Goal: Task Accomplishment & Management: Complete application form

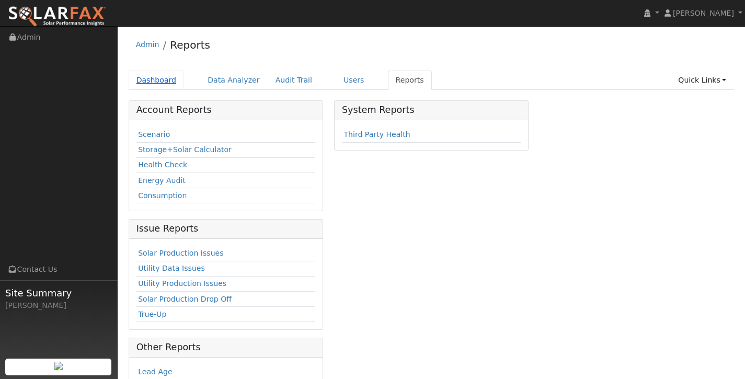
click at [164, 78] on link "Dashboard" at bounding box center [157, 80] width 56 height 19
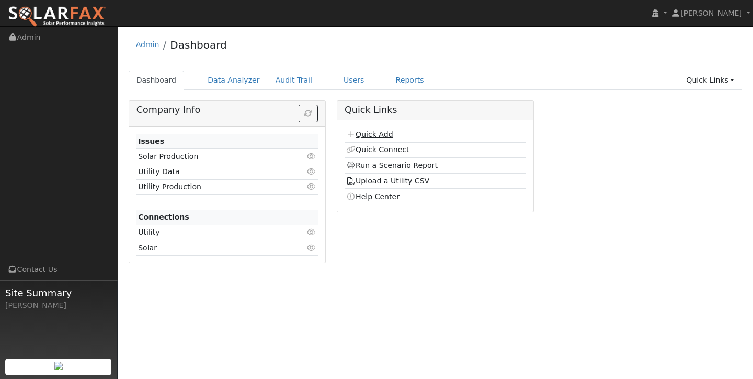
click at [390, 130] on link "Quick Add" at bounding box center [369, 134] width 47 height 8
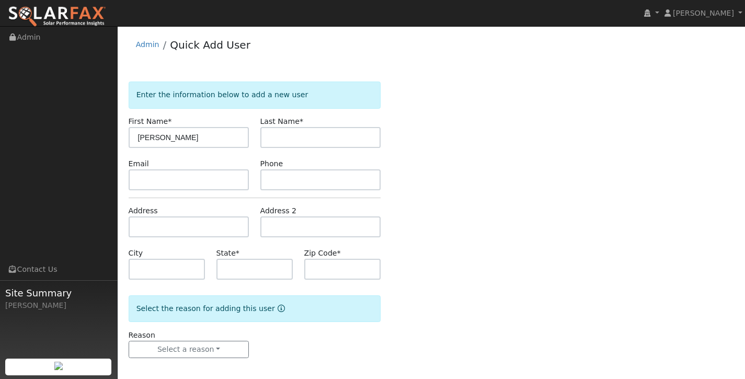
type input "Eric"
click at [289, 134] on input "text" at bounding box center [320, 137] width 121 height 21
type input "Brown"
click at [193, 224] on input "text" at bounding box center [189, 226] width 121 height 21
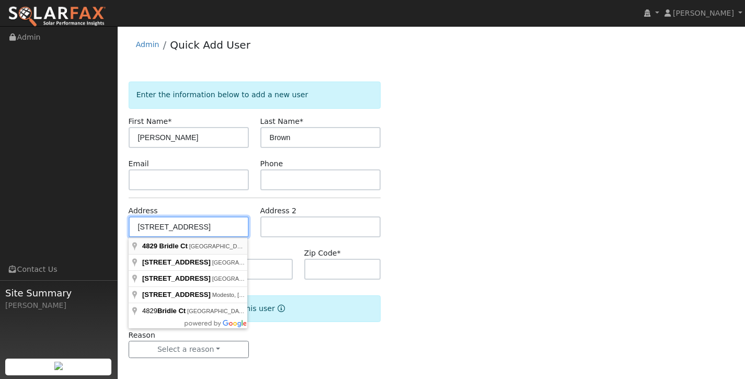
type input "4829 Bridle Court"
type input "Antioch"
type input "CA"
type input "94531"
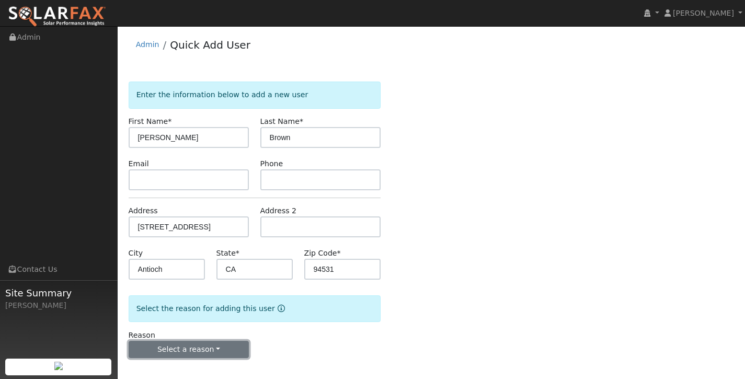
click at [228, 354] on button "Select a reason" at bounding box center [189, 350] width 121 height 18
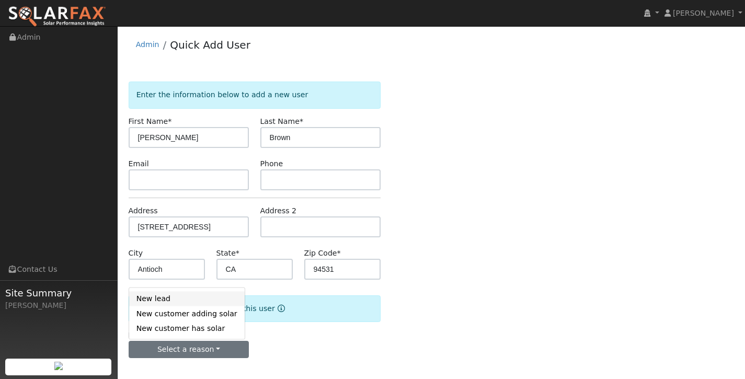
click at [206, 296] on link "New lead" at bounding box center [187, 298] width 116 height 15
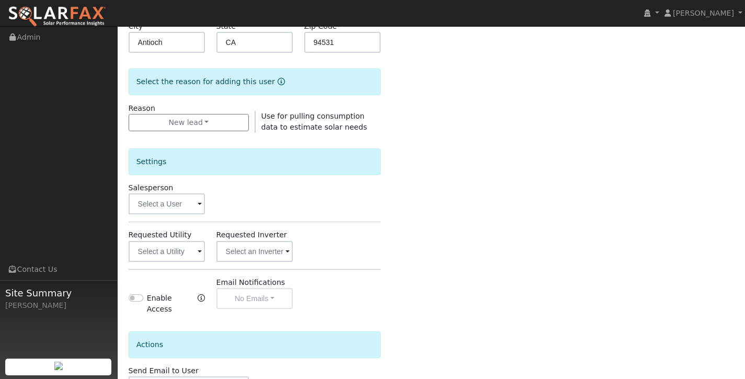
scroll to position [305, 0]
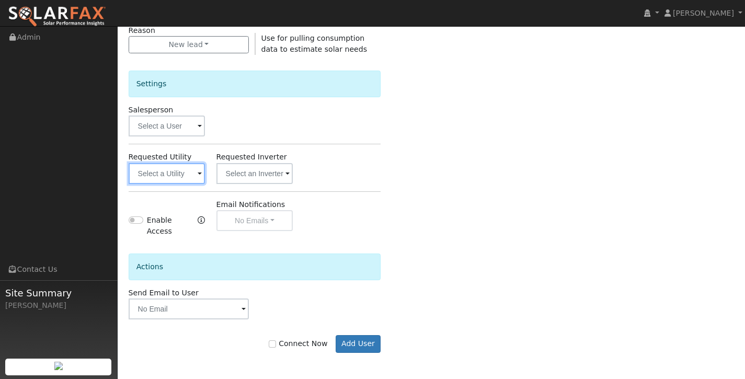
click at [175, 175] on input "text" at bounding box center [167, 173] width 77 height 21
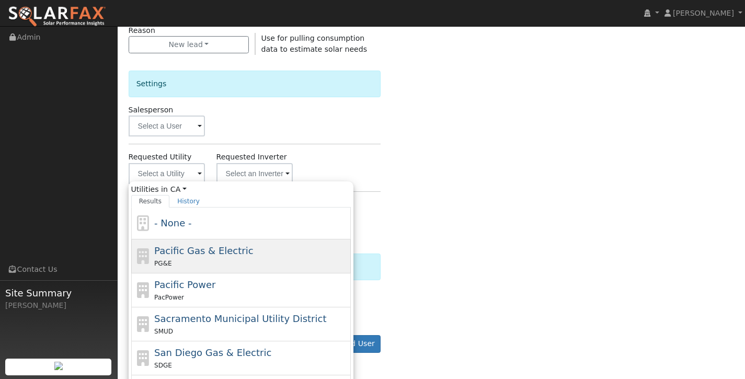
click at [195, 258] on div "PG&E" at bounding box center [251, 263] width 194 height 11
type input "Pacific Gas & Electric"
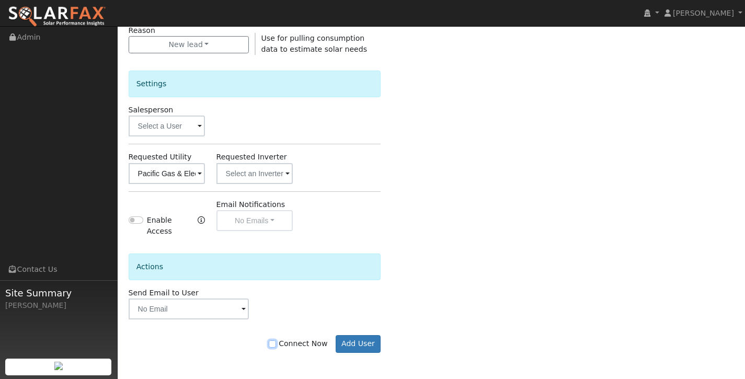
click at [276, 344] on input "Connect Now" at bounding box center [272, 343] width 7 height 7
checkbox input "true"
click at [367, 341] on button "Add User" at bounding box center [358, 344] width 45 height 18
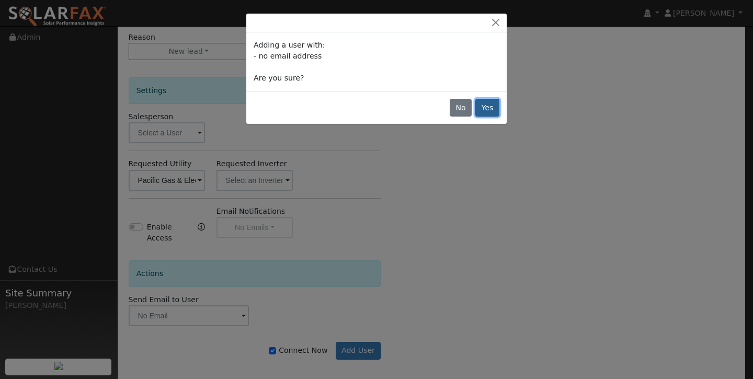
click at [494, 107] on button "Yes" at bounding box center [487, 108] width 24 height 18
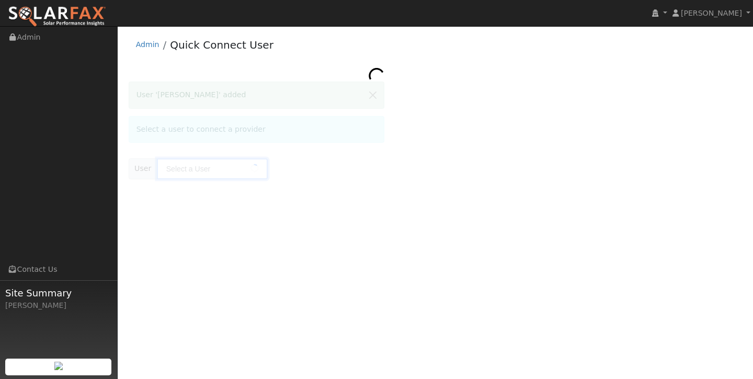
type input "[PERSON_NAME]"
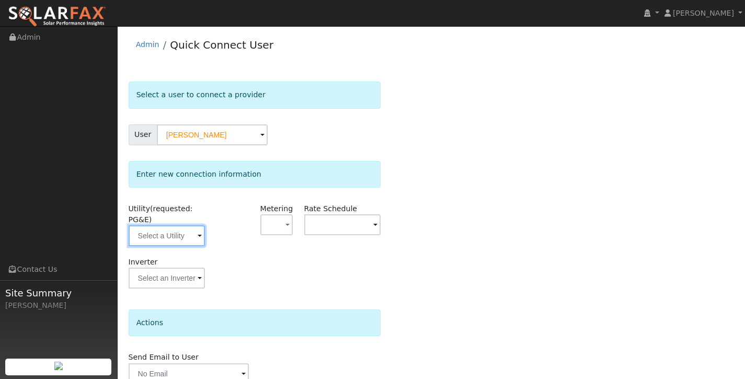
click at [176, 236] on input "text" at bounding box center [167, 235] width 77 height 21
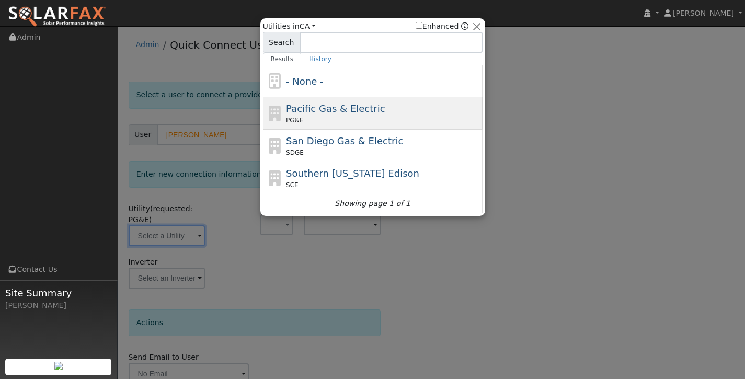
click at [332, 107] on span "Pacific Gas & Electric" at bounding box center [335, 108] width 99 height 11
type input "PG&E"
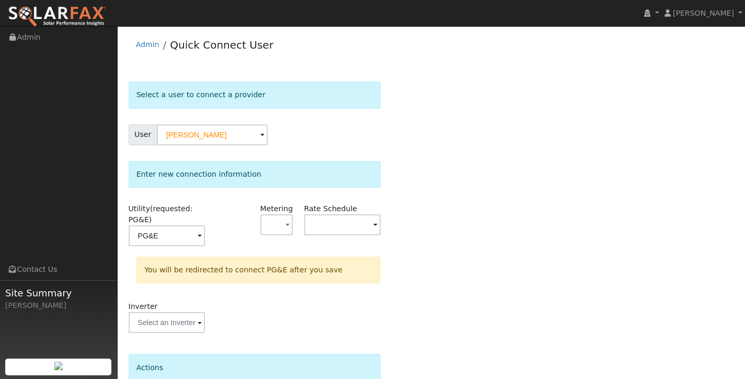
scroll to position [93, 0]
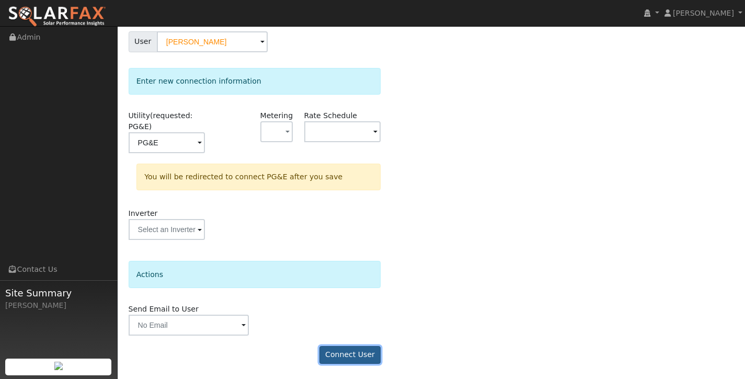
click at [365, 360] on button "Connect User" at bounding box center [350, 355] width 62 height 18
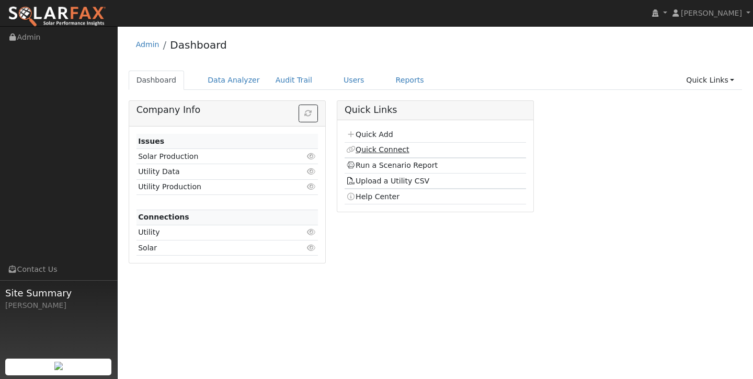
click at [393, 151] on link "Quick Connect" at bounding box center [377, 149] width 63 height 8
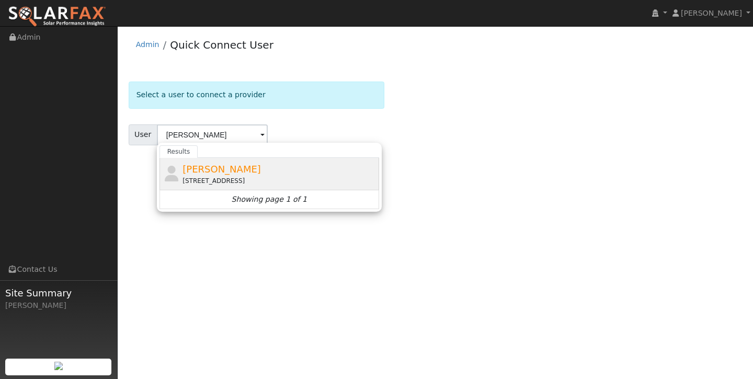
click at [263, 173] on div "Eric Brown 4829 Bridle Court, Antioch, CA 94531" at bounding box center [279, 174] width 194 height 24
type input "Eric Brown"
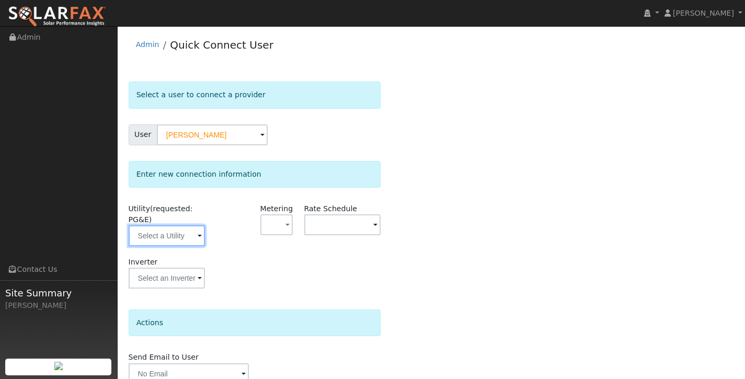
click at [188, 241] on input "text" at bounding box center [167, 235] width 77 height 21
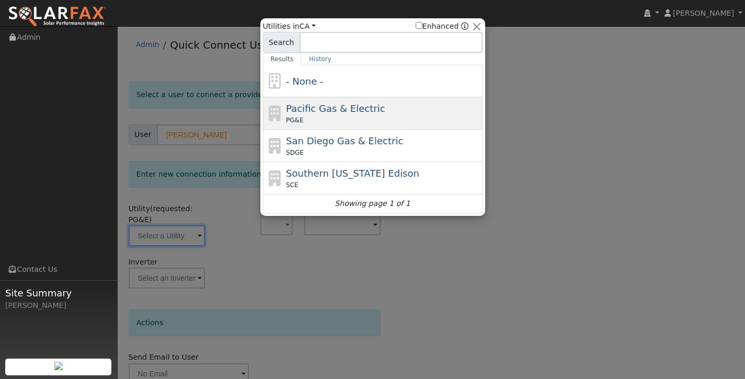
click at [335, 115] on div "Pacific Gas & Electric PG&E" at bounding box center [383, 113] width 194 height 24
type input "PG&E"
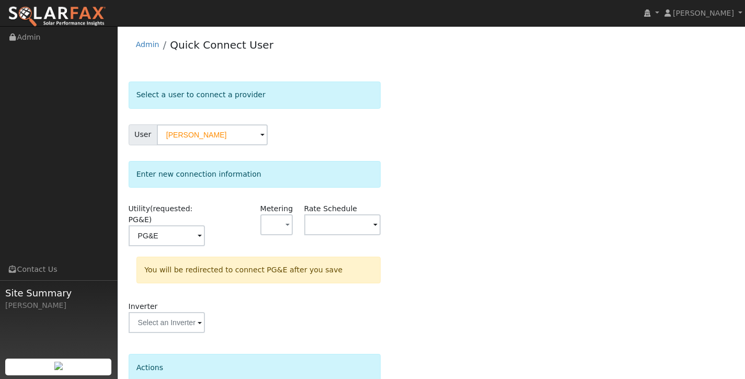
scroll to position [93, 0]
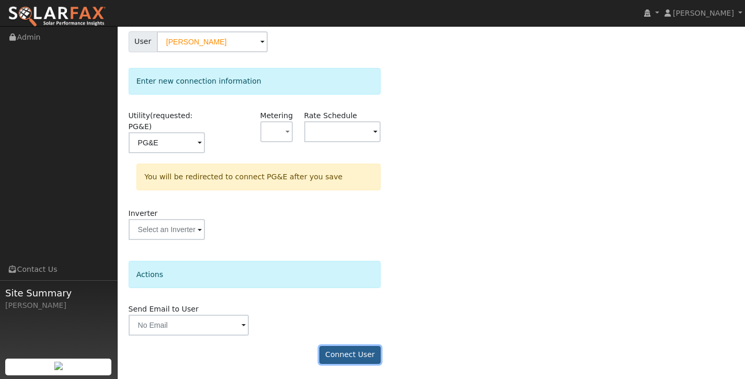
click at [345, 352] on button "Connect User" at bounding box center [350, 355] width 62 height 18
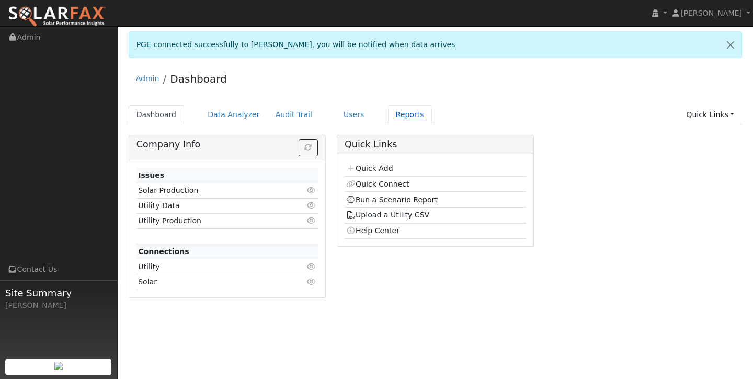
click at [403, 119] on link "Reports" at bounding box center [410, 114] width 44 height 19
